Goal: Task Accomplishment & Management: Manage account settings

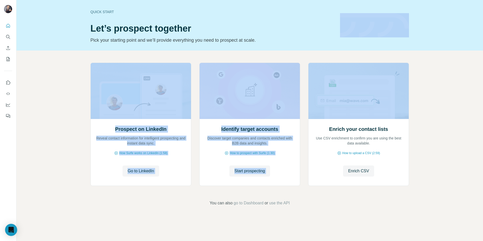
drag, startPoint x: 362, startPoint y: 41, endPoint x: 429, endPoint y: 59, distance: 69.9
click at [429, 59] on div "Quick start Let’s prospect together Pick your starting point and we’ll provide …" at bounding box center [249, 120] width 467 height 241
click at [429, 59] on div "Prospect on LinkedIn Reveal contact information for intelligent prospecting and…" at bounding box center [249, 135] width 467 height 168
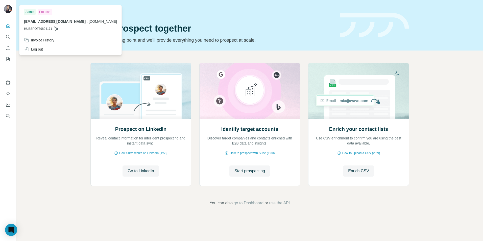
click at [8, 11] on img at bounding box center [8, 9] width 8 height 8
click at [10, 8] on img at bounding box center [8, 9] width 8 height 8
click at [8, 28] on icon "Quick start" at bounding box center [8, 25] width 5 height 5
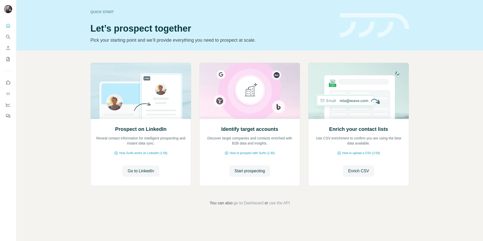
click at [60, 55] on div "Quick start Let’s prospect together Pick your starting point and we’ll provide …" at bounding box center [241, 120] width 483 height 241
click at [10, 61] on icon "My lists" at bounding box center [8, 59] width 5 height 5
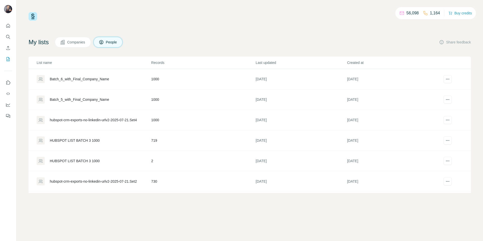
click at [77, 41] on span "Companies" at bounding box center [76, 42] width 18 height 5
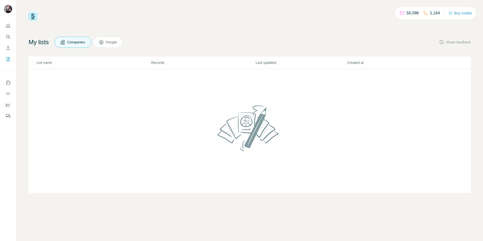
click at [114, 48] on div "My lists Companies People Share feedback List name Records Last updated Created…" at bounding box center [250, 115] width 442 height 156
click at [8, 82] on icon "Use Surfe on LinkedIn" at bounding box center [8, 82] width 5 height 5
click at [6, 26] on icon "Quick start" at bounding box center [8, 26] width 4 height 4
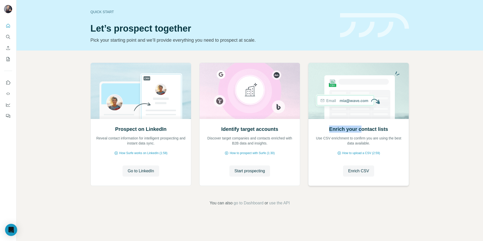
drag, startPoint x: 361, startPoint y: 129, endPoint x: 329, endPoint y: 130, distance: 32.3
click at [329, 130] on h2 "Enrich your contact lists" at bounding box center [358, 129] width 59 height 7
drag, startPoint x: 329, startPoint y: 130, endPoint x: 368, endPoint y: 138, distance: 40.0
click at [368, 138] on div "Enrich your contact lists Use CSV enrichment to confirm you are using the best …" at bounding box center [358, 136] width 90 height 20
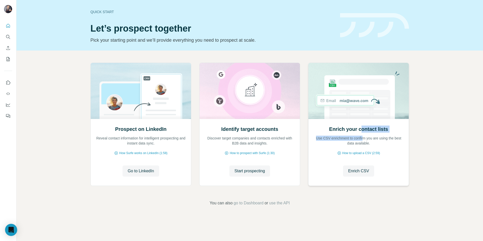
click at [368, 138] on p "Use CSV enrichment to confirm you are using the best data available." at bounding box center [358, 141] width 90 height 10
drag, startPoint x: 368, startPoint y: 138, endPoint x: 336, endPoint y: 125, distance: 34.5
click at [336, 125] on div "Enrich your contact lists Use CSV enrichment to confirm you are using the best …" at bounding box center [358, 151] width 100 height 67
drag, startPoint x: 331, startPoint y: 127, endPoint x: 368, endPoint y: 135, distance: 37.2
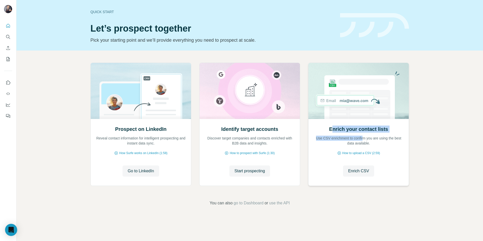
click at [368, 135] on div "Enrich your contact lists Use CSV enrichment to confirm you are using the best …" at bounding box center [358, 136] width 90 height 20
click at [359, 172] on span "Enrich CSV" at bounding box center [358, 171] width 21 height 6
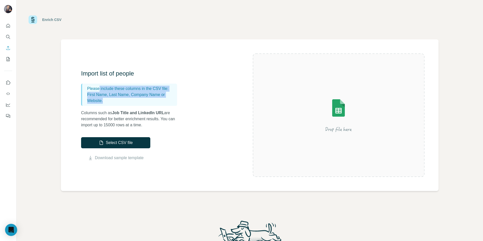
drag, startPoint x: 117, startPoint y: 88, endPoint x: 158, endPoint y: 100, distance: 43.3
click at [158, 100] on div "Please include these columns in the CSV file: First Name, Last Name, Company Na…" at bounding box center [129, 95] width 96 height 22
click at [158, 100] on p "First Name, Last Name, Company Name or Website." at bounding box center [131, 98] width 88 height 12
drag, startPoint x: 158, startPoint y: 100, endPoint x: 92, endPoint y: 94, distance: 66.6
click at [92, 94] on p "First Name, Last Name, Company Name or Website." at bounding box center [131, 98] width 88 height 12
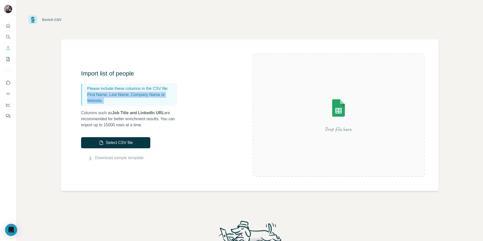
click at [92, 94] on p "First Name, Last Name, Company Name or Website." at bounding box center [131, 98] width 88 height 12
drag, startPoint x: 92, startPoint y: 94, endPoint x: 152, endPoint y: 96, distance: 60.1
click at [152, 96] on p "First Name, Last Name, Company Name or Website." at bounding box center [131, 98] width 88 height 12
drag, startPoint x: 152, startPoint y: 96, endPoint x: 107, endPoint y: 101, distance: 45.2
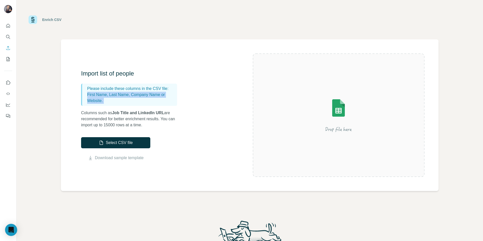
click at [107, 101] on p "First Name, Last Name, Company Name or Website." at bounding box center [131, 98] width 88 height 12
drag, startPoint x: 107, startPoint y: 101, endPoint x: 96, endPoint y: 95, distance: 12.8
click at [96, 95] on p "First Name, Last Name, Company Name or Website." at bounding box center [131, 98] width 88 height 12
click at [96, 94] on p "First Name, Last Name, Company Name or Website." at bounding box center [131, 98] width 88 height 12
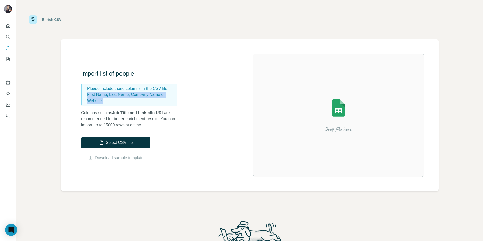
drag, startPoint x: 86, startPoint y: 93, endPoint x: 136, endPoint y: 105, distance: 52.1
click at [136, 105] on div "Please include these columns in the CSV file: First Name, Last Name, Company Na…" at bounding box center [129, 95] width 96 height 22
drag, startPoint x: 136, startPoint y: 105, endPoint x: 134, endPoint y: 103, distance: 3.0
click at [134, 103] on p "First Name, Last Name, Company Name or Website." at bounding box center [131, 98] width 88 height 12
drag, startPoint x: 116, startPoint y: 105, endPoint x: 81, endPoint y: 90, distance: 37.3
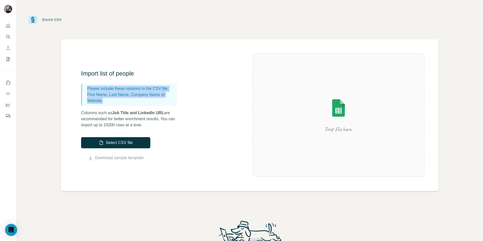
click at [81, 90] on div "Please include these columns in the CSV file: First Name, Last Name, Company Na…" at bounding box center [129, 95] width 96 height 22
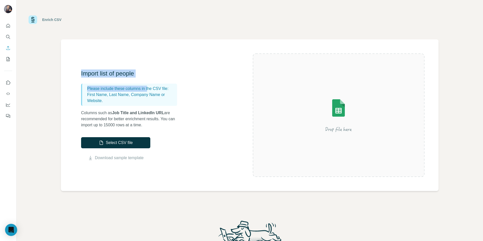
drag, startPoint x: 80, startPoint y: 66, endPoint x: 152, endPoint y: 91, distance: 76.3
click at [152, 91] on div "Import list of people Please include these columns in the CSV file: First Name,…" at bounding box center [250, 115] width 378 height 152
click at [152, 91] on p "Please include these columns in the CSV file:" at bounding box center [131, 89] width 88 height 6
drag, startPoint x: 126, startPoint y: 69, endPoint x: 136, endPoint y: 101, distance: 33.8
click at [136, 101] on div "Import list of people Please include these columns in the CSV file: First Name,…" at bounding box center [250, 115] width 378 height 152
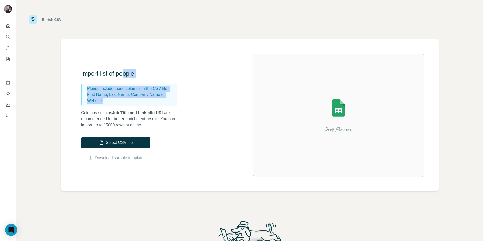
click at [136, 101] on p "First Name, Last Name, Company Name or Website." at bounding box center [131, 98] width 88 height 12
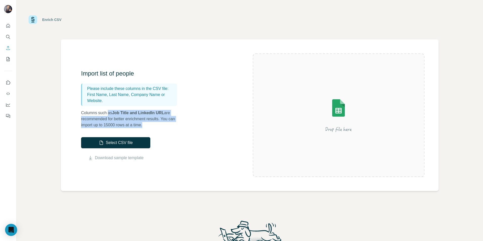
drag, startPoint x: 153, startPoint y: 125, endPoint x: 109, endPoint y: 112, distance: 46.2
click at [109, 112] on p "Columns such as Job Title and LinkedIn URL are recommended for better enrichmen…" at bounding box center [131, 119] width 101 height 18
drag, startPoint x: 109, startPoint y: 112, endPoint x: 142, endPoint y: 125, distance: 36.2
click at [142, 125] on p "Columns such as Job Title and LinkedIn URL are recommended for better enrichmen…" at bounding box center [131, 119] width 101 height 18
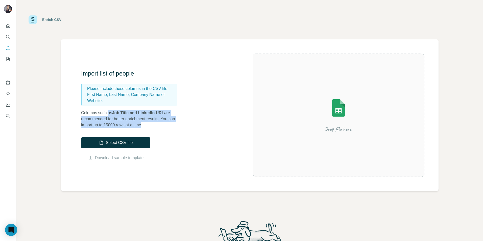
click at [142, 125] on p "Columns such as Job Title and LinkedIn URL are recommended for better enrichmen…" at bounding box center [131, 119] width 101 height 18
drag, startPoint x: 141, startPoint y: 125, endPoint x: 101, endPoint y: 112, distance: 42.5
click at [101, 112] on p "Columns such as Job Title and LinkedIn URL are recommended for better enrichmen…" at bounding box center [131, 119] width 101 height 18
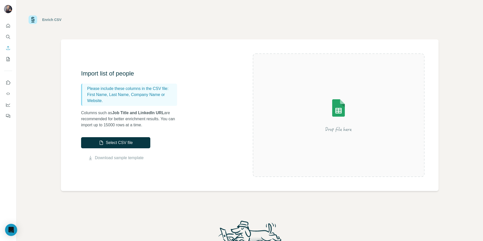
click at [147, 123] on p "Columns such as Job Title and LinkedIn URL are recommended for better enrichmen…" at bounding box center [131, 119] width 101 height 18
drag, startPoint x: 144, startPoint y: 125, endPoint x: 101, endPoint y: 117, distance: 43.4
click at [101, 117] on p "Columns such as Job Title and LinkedIn URL are recommended for better enrichmen…" at bounding box center [131, 119] width 101 height 18
click at [99, 116] on p "Columns such as Job Title and LinkedIn URL are recommended for better enrichmen…" at bounding box center [131, 119] width 101 height 18
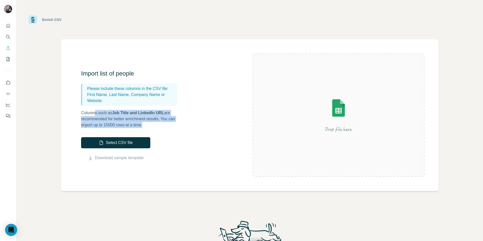
drag, startPoint x: 95, startPoint y: 114, endPoint x: 151, endPoint y: 125, distance: 56.7
click at [151, 125] on p "Columns such as Job Title and LinkedIn URL are recommended for better enrichmen…" at bounding box center [131, 119] width 101 height 18
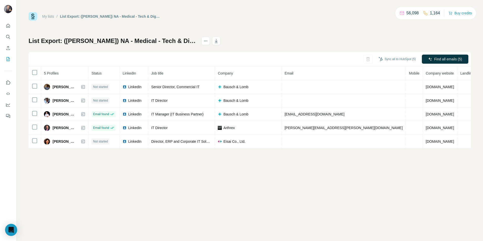
click at [320, 73] on th "Email" at bounding box center [343, 73] width 125 height 14
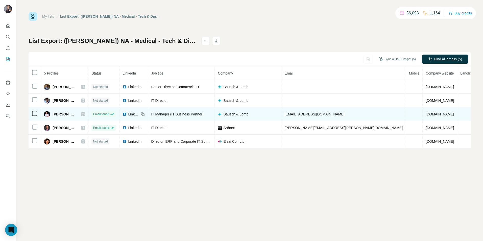
click at [326, 115] on span "dawid.p901@gmail.com" at bounding box center [314, 114] width 60 height 4
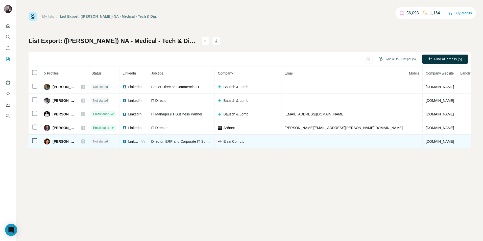
click at [328, 135] on td at bounding box center [343, 142] width 125 height 14
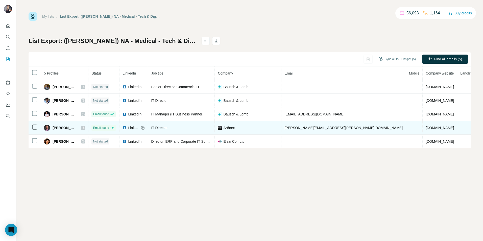
click at [322, 124] on td "jossue.reyes@me.com" at bounding box center [343, 128] width 125 height 14
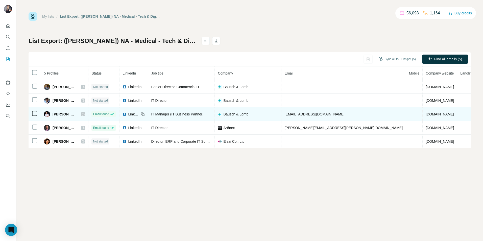
click at [322, 116] on span "dawid.p901@gmail.com" at bounding box center [314, 114] width 60 height 4
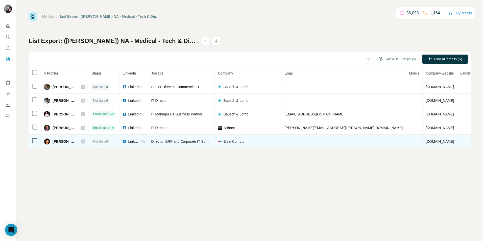
click at [321, 136] on td at bounding box center [343, 142] width 125 height 14
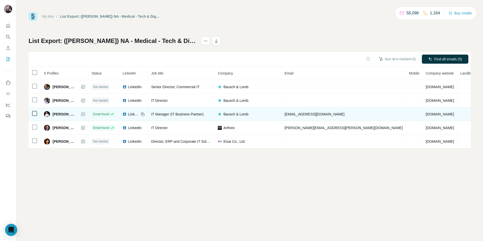
click at [324, 120] on td "dawid.p901@gmail.com" at bounding box center [343, 114] width 125 height 14
click at [314, 114] on span "dawid.p901@gmail.com" at bounding box center [314, 114] width 60 height 4
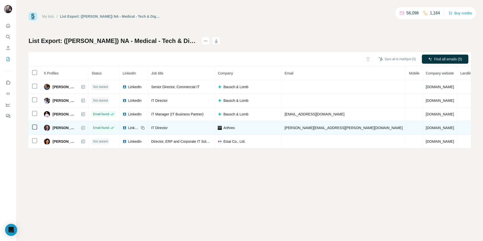
click at [316, 132] on td "jossue.reyes@me.com" at bounding box center [343, 128] width 125 height 14
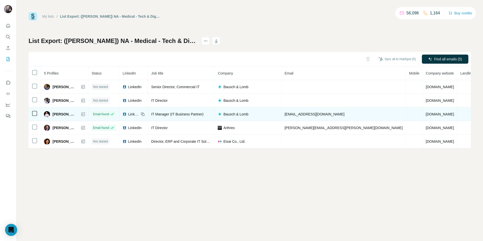
click at [321, 120] on td "dawid.p901@gmail.com" at bounding box center [343, 114] width 125 height 14
drag, startPoint x: 325, startPoint y: 139, endPoint x: 329, endPoint y: 113, distance: 25.6
click at [324, 137] on td at bounding box center [343, 142] width 125 height 14
click at [330, 111] on td "dawid.p901@gmail.com" at bounding box center [343, 114] width 125 height 14
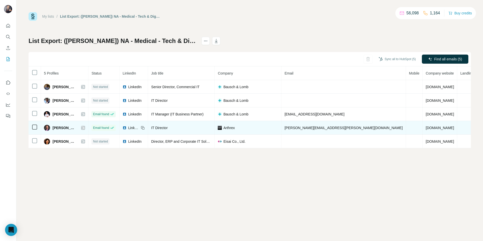
drag, startPoint x: 325, startPoint y: 128, endPoint x: 326, endPoint y: 133, distance: 5.3
click at [325, 130] on td "jossue.reyes@me.com" at bounding box center [343, 128] width 125 height 14
drag, startPoint x: 326, startPoint y: 145, endPoint x: 326, endPoint y: 126, distance: 19.5
click at [326, 134] on tbody "Avneesh Agarwal Not started LinkedIn Senior Director, Commercial IT Bausch & Lo…" at bounding box center [274, 114] width 491 height 68
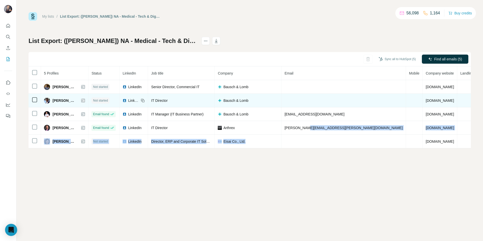
drag, startPoint x: 326, startPoint y: 126, endPoint x: 328, endPoint y: 106, distance: 19.6
click at [328, 106] on tbody "Avneesh Agarwal Not started LinkedIn Senior Director, Commercial IT Bausch & Lo…" at bounding box center [274, 114] width 491 height 68
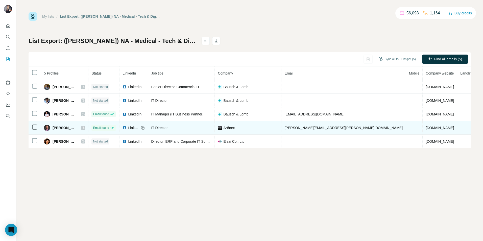
drag, startPoint x: 328, startPoint y: 106, endPoint x: 310, endPoint y: 126, distance: 27.2
click at [310, 126] on span "jossue.reyes@me.com" at bounding box center [343, 128] width 118 height 4
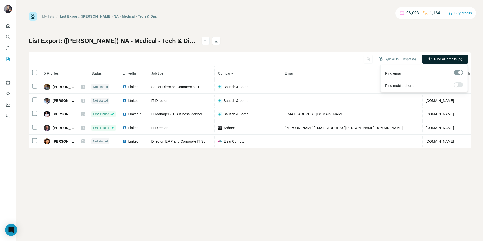
drag, startPoint x: 441, startPoint y: 63, endPoint x: 441, endPoint y: 58, distance: 5.1
click at [441, 58] on button "Find all emails (5)" at bounding box center [445, 59] width 46 height 9
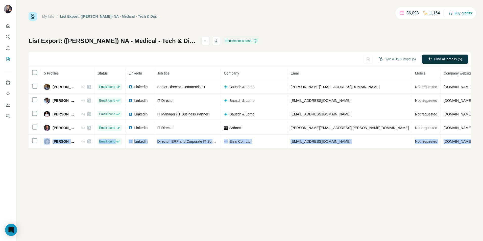
drag, startPoint x: 449, startPoint y: 133, endPoint x: 461, endPoint y: 150, distance: 20.8
click at [462, 149] on div "My lists / List Export: (Mel) NA - Medical - Tech & Digital - Director/Manager …" at bounding box center [249, 120] width 467 height 241
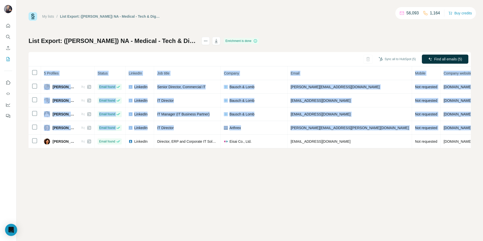
drag, startPoint x: 461, startPoint y: 150, endPoint x: 458, endPoint y: 156, distance: 6.2
click at [458, 156] on div "My lists / List Export: (Mel) NA - Medical - Tech & Digital - Director/Manager …" at bounding box center [249, 120] width 467 height 241
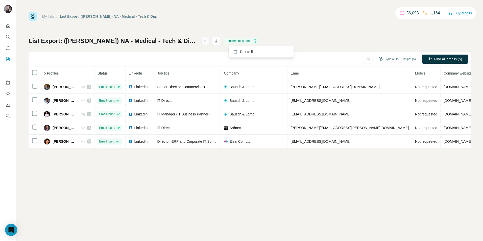
click at [208, 41] on icon "actions" at bounding box center [205, 40] width 5 height 5
drag, startPoint x: 69, startPoint y: 59, endPoint x: 437, endPoint y: 152, distance: 378.9
click at [437, 152] on div "My lists / List Export: (Mel) NA - Medical - Tech & Digital - Director/Manager …" at bounding box center [249, 120] width 467 height 241
click at [345, 165] on div "My lists / List Export: (Mel) NA - Medical - Tech & Digital - Director/Manager …" at bounding box center [249, 120] width 467 height 241
click at [395, 59] on button "Sync all to HubSpot (5)" at bounding box center [397, 59] width 44 height 8
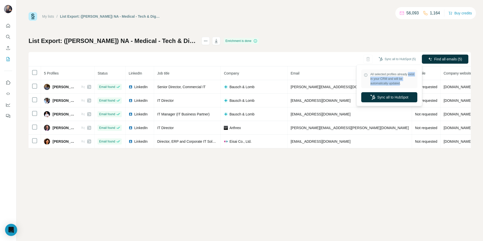
drag, startPoint x: 371, startPoint y: 78, endPoint x: 402, endPoint y: 83, distance: 31.5
click at [402, 83] on span "All selected profiles already exist in your CRM and will be automatically updat…" at bounding box center [392, 79] width 44 height 14
click at [401, 83] on span "All selected profiles already exist in your CRM and will be automatically updat…" at bounding box center [392, 79] width 44 height 14
click at [398, 83] on span "All selected profiles already exist in your CRM and will be automatically updat…" at bounding box center [392, 79] width 44 height 14
drag, startPoint x: 374, startPoint y: 71, endPoint x: 394, endPoint y: 79, distance: 21.7
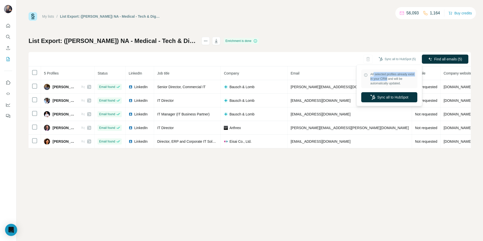
click at [394, 79] on div "All selected profiles already exist in your CRM and will be automatically updat…" at bounding box center [389, 78] width 56 height 19
click at [394, 79] on span "All selected profiles already exist in your CRM and will be automatically updat…" at bounding box center [392, 79] width 44 height 14
drag, startPoint x: 394, startPoint y: 79, endPoint x: 385, endPoint y: 73, distance: 10.7
click at [385, 73] on span "All selected profiles already exist in your CRM and will be automatically updat…" at bounding box center [392, 79] width 44 height 14
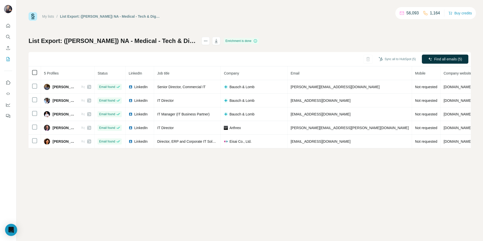
click at [32, 73] on icon at bounding box center [35, 72] width 6 height 6
click at [391, 60] on button "Sync all to HubSpot (5)" at bounding box center [397, 59] width 44 height 8
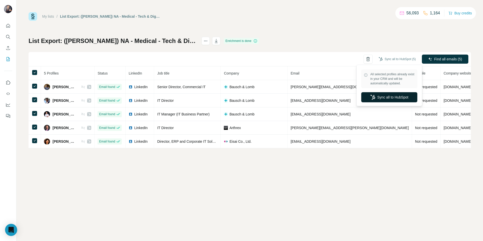
click at [388, 99] on button "Sync all to HubSpot" at bounding box center [389, 97] width 56 height 10
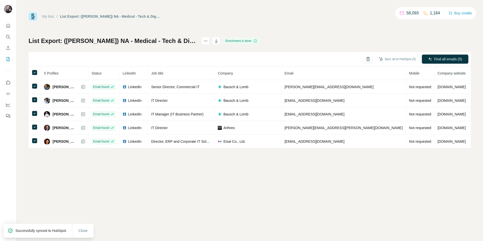
click at [324, 159] on div "My lists / List Export: (Mel) NA - Medical - Tech & Digital - Director/Manager …" at bounding box center [249, 120] width 467 height 241
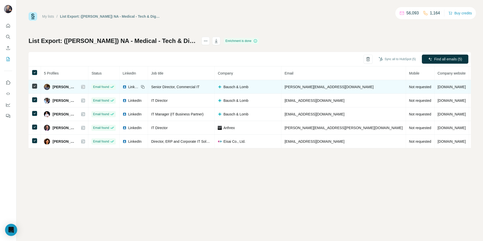
click at [51, 86] on div "Avneesh Agarwal" at bounding box center [60, 87] width 32 height 6
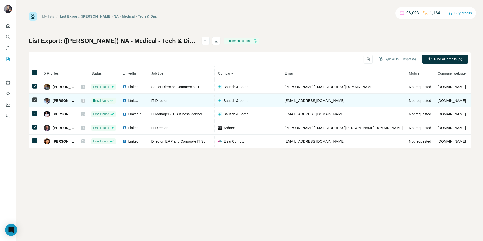
click at [57, 102] on span "Bakhtawar Singh" at bounding box center [64, 100] width 23 height 5
click at [47, 101] on img at bounding box center [47, 101] width 6 height 6
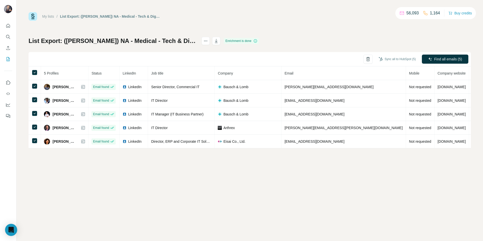
click at [32, 69] on th at bounding box center [35, 73] width 12 height 14
click at [37, 74] on icon at bounding box center [35, 72] width 6 height 6
click at [165, 30] on div "My lists / List Export: (Mel) NA - Medical - Tech & Digital - Director/Manager …" at bounding box center [250, 80] width 442 height 136
click at [52, 19] on div "My lists / List Export: (Mel) NA - Medical - Tech & Digital - Director/Manager …" at bounding box center [95, 16] width 132 height 9
click at [49, 16] on link "My lists" at bounding box center [48, 16] width 12 height 4
